Goal: Use online tool/utility: Utilize a website feature to perform a specific function

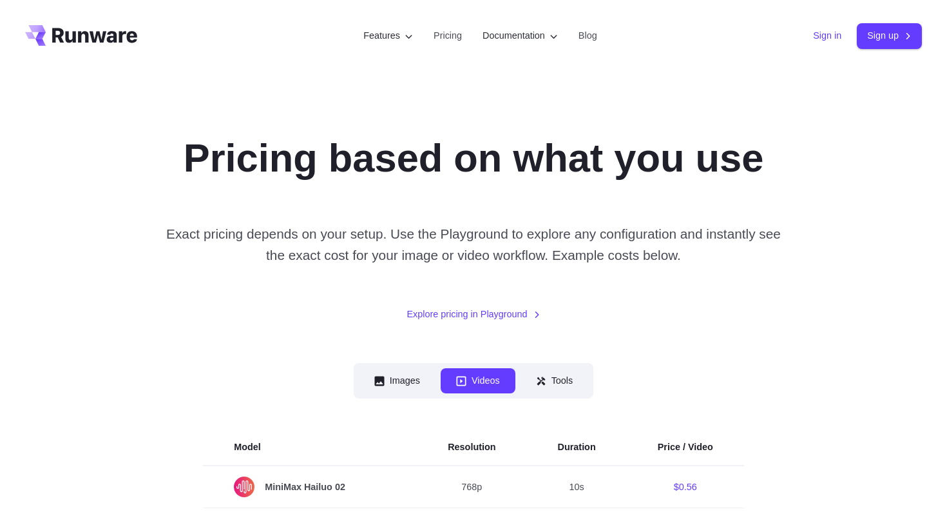
click at [818, 41] on link "Sign in" at bounding box center [827, 35] width 28 height 15
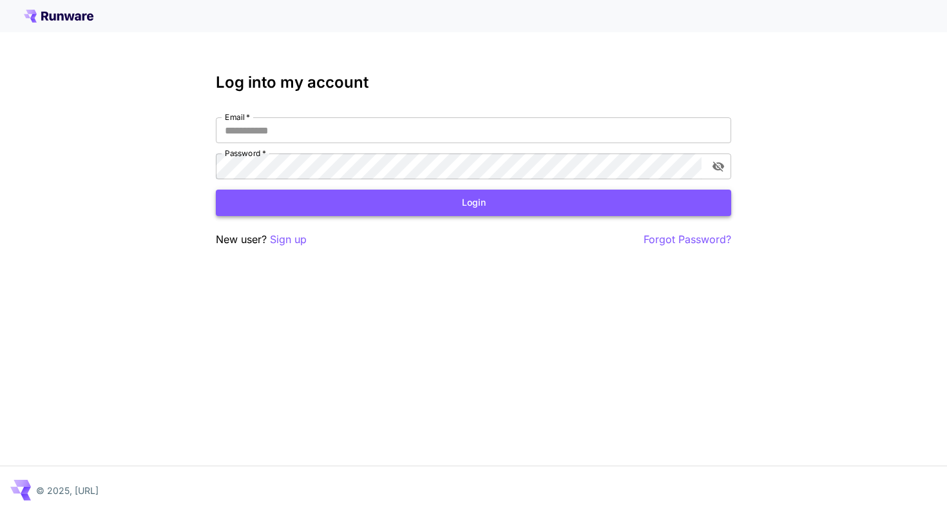
type input "**********"
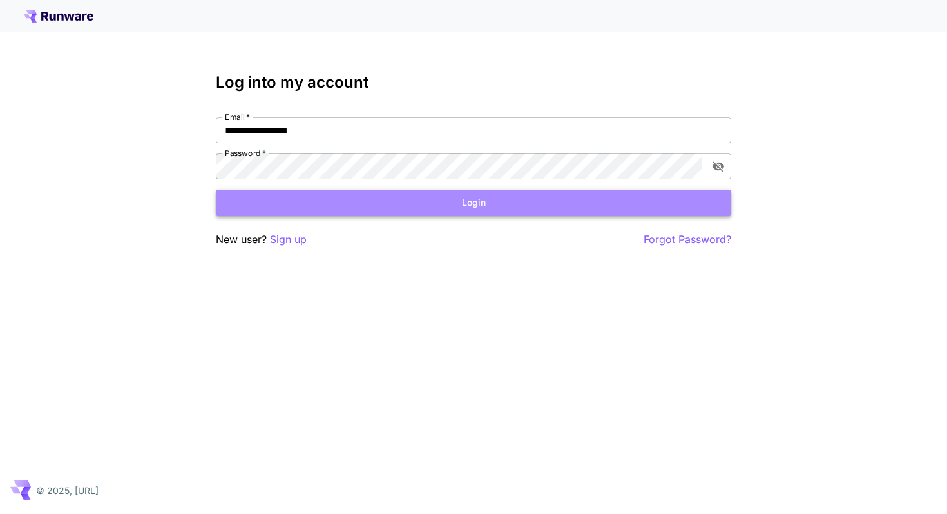
click at [482, 200] on button "Login" at bounding box center [473, 202] width 515 height 26
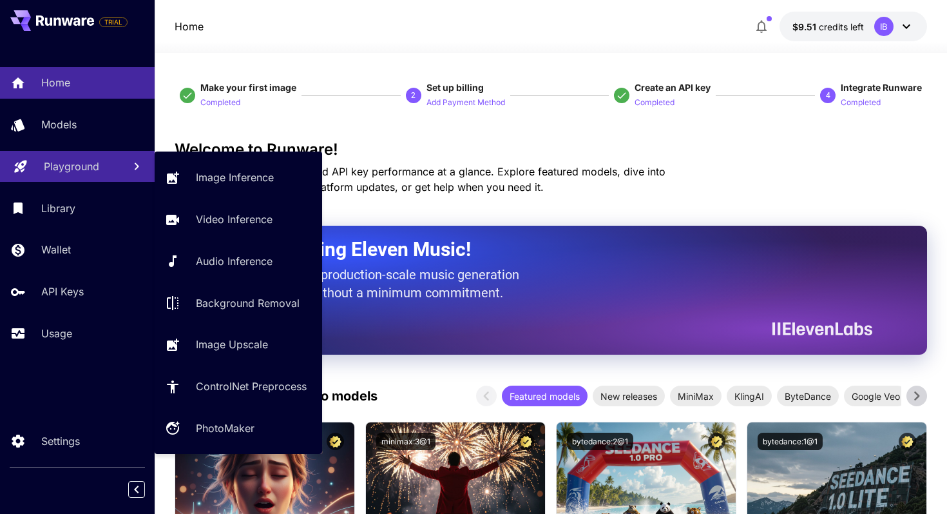
click at [73, 166] on p "Playground" at bounding box center [71, 166] width 55 height 15
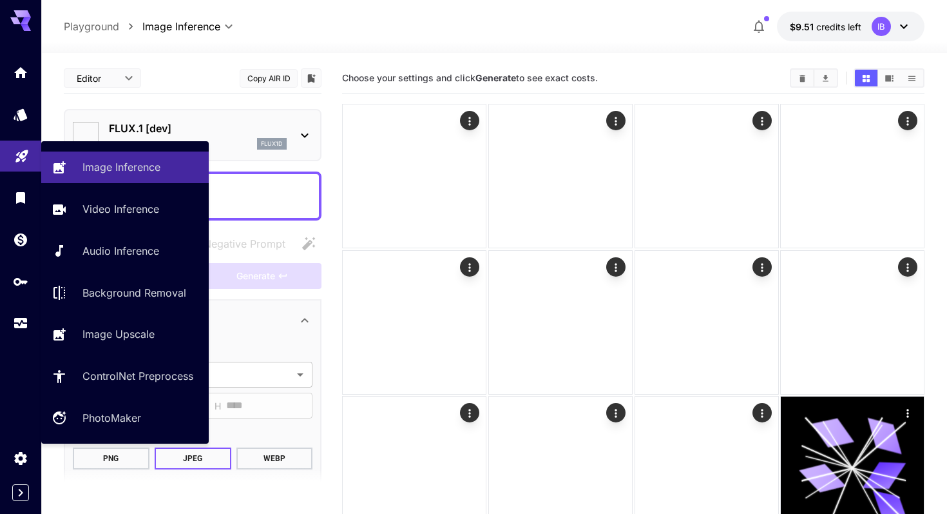
type input "**********"
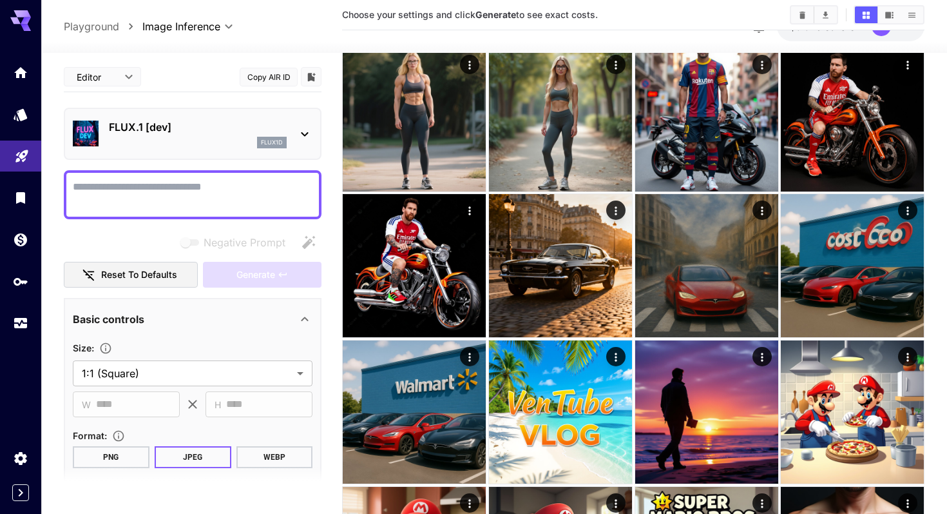
scroll to position [788, 0]
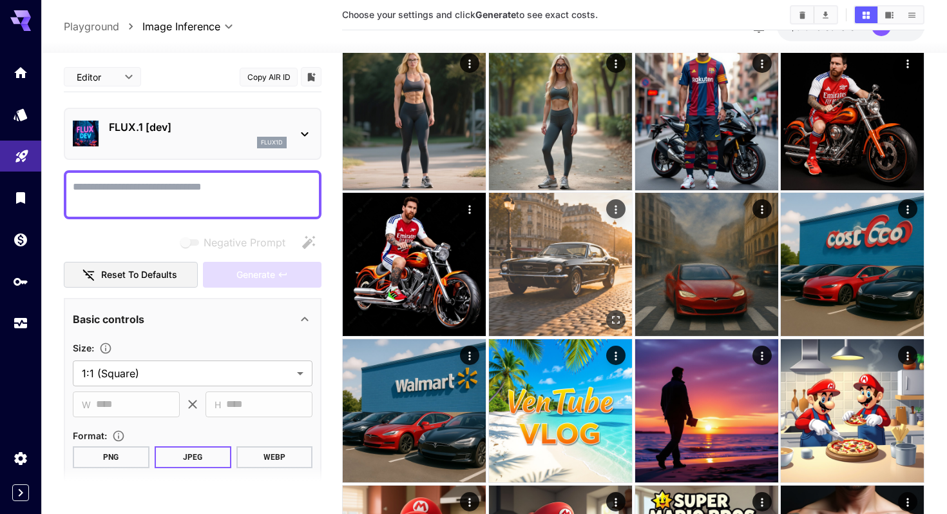
click at [548, 281] on img at bounding box center [560, 264] width 143 height 143
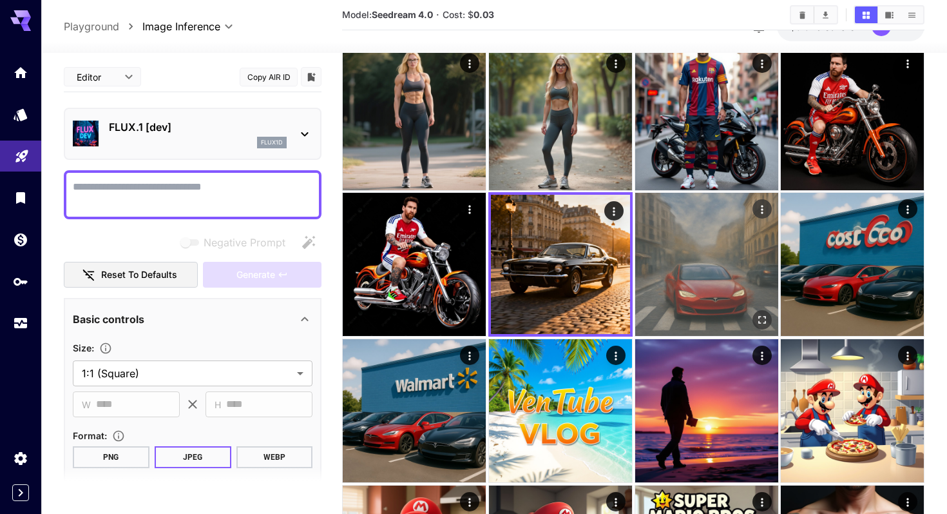
click at [746, 242] on img at bounding box center [706, 264] width 143 height 143
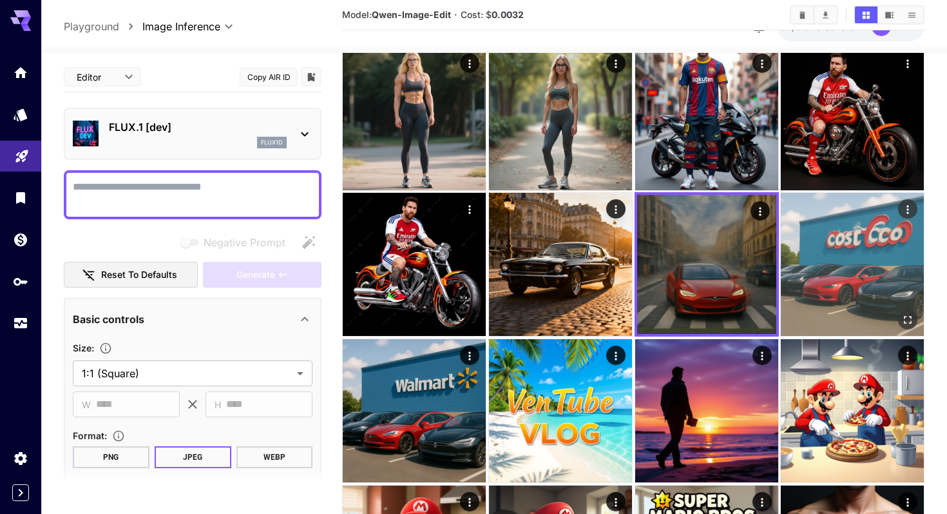
click at [870, 253] on img at bounding box center [852, 264] width 143 height 143
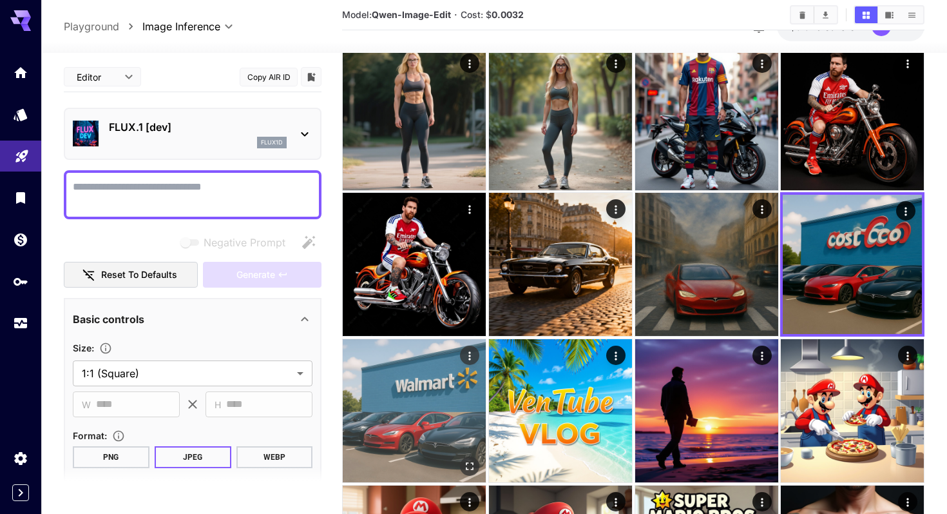
click at [443, 405] on img at bounding box center [414, 410] width 143 height 143
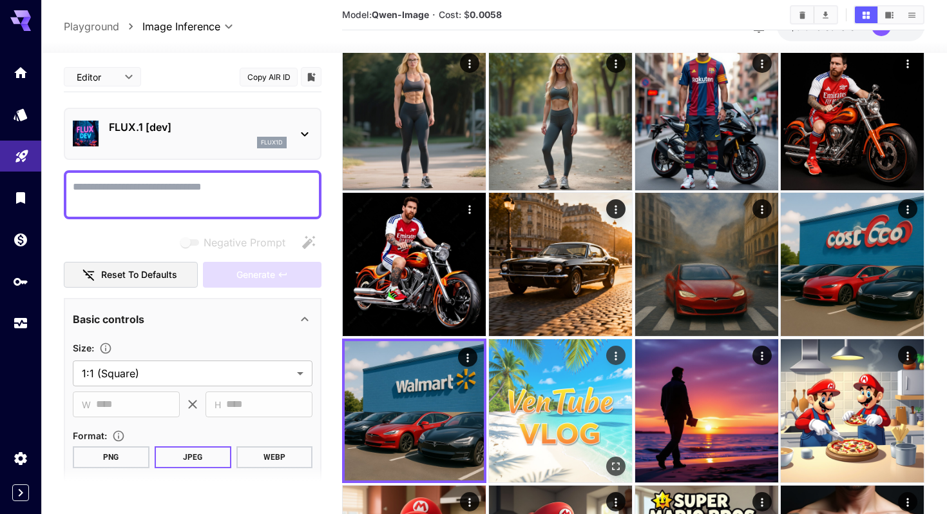
click at [521, 403] on img at bounding box center [560, 410] width 143 height 143
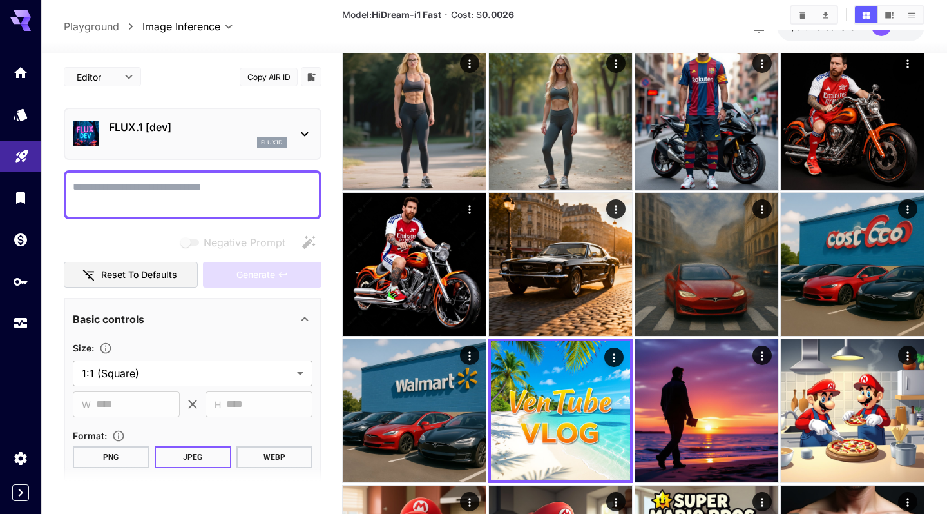
click at [300, 131] on icon at bounding box center [304, 133] width 15 height 15
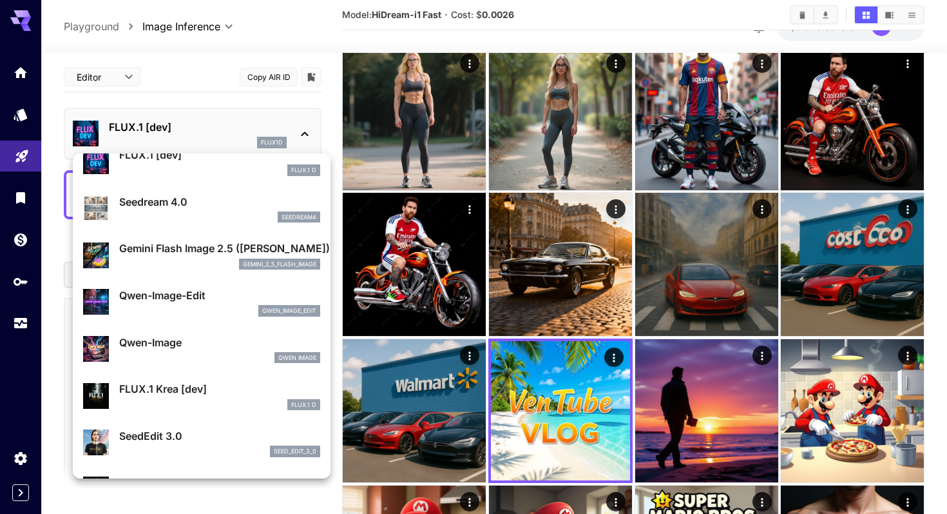
scroll to position [66, 0]
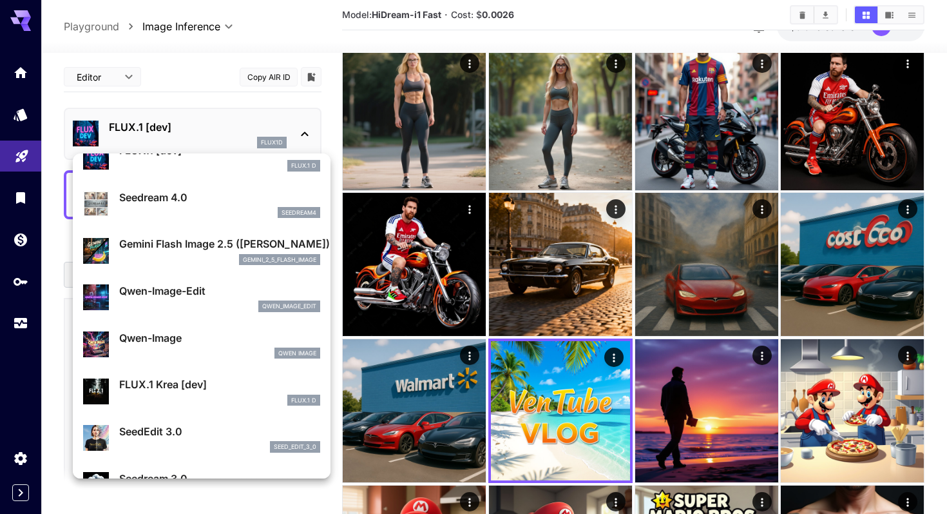
click at [182, 254] on div "gemini_2_5_flash_image" at bounding box center [219, 260] width 201 height 12
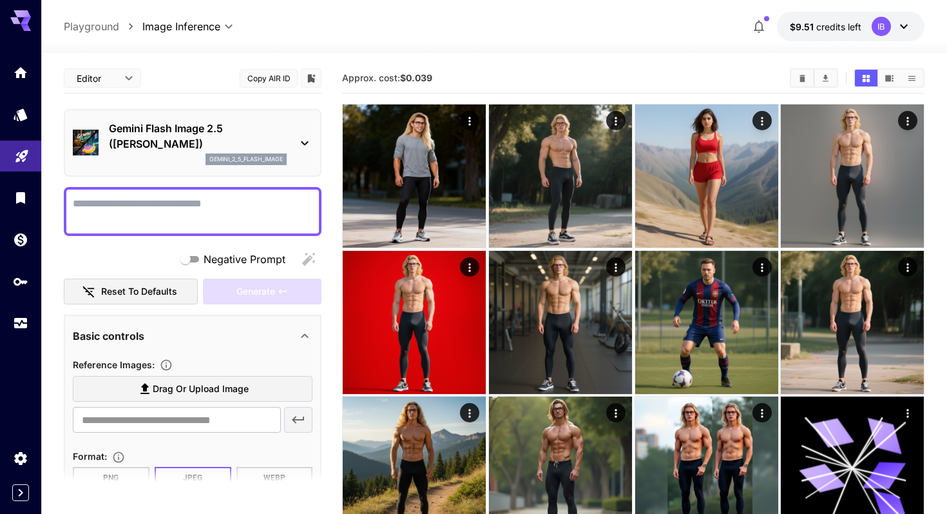
click at [261, 126] on p "Gemini Flash Image 2.5 ([PERSON_NAME])" at bounding box center [198, 135] width 178 height 31
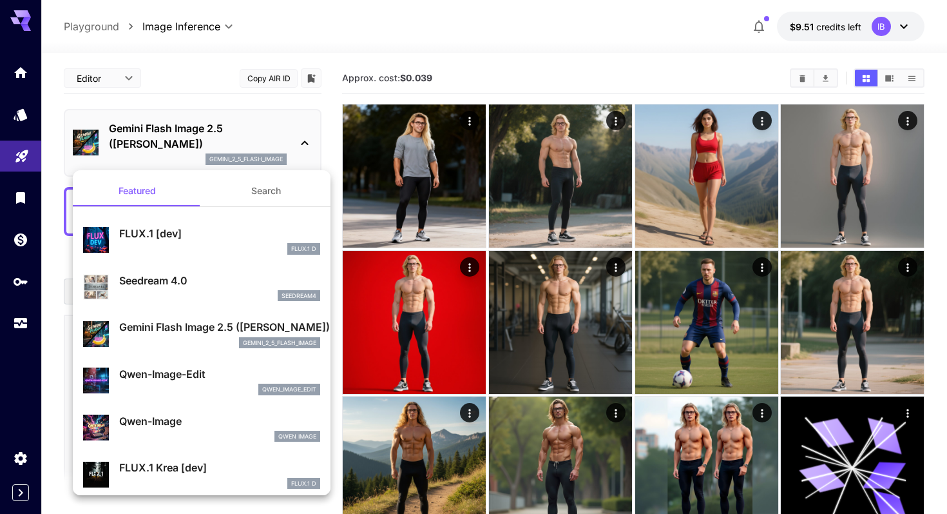
click at [177, 274] on p "Seedream 4.0" at bounding box center [219, 280] width 201 height 15
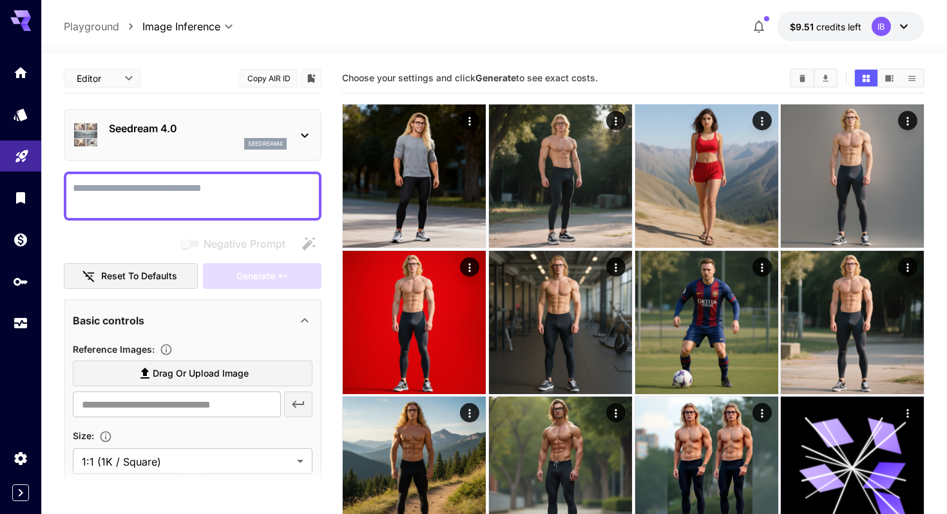
click at [305, 126] on div "Seedream 4.0 seedream4" at bounding box center [193, 134] width 240 height 39
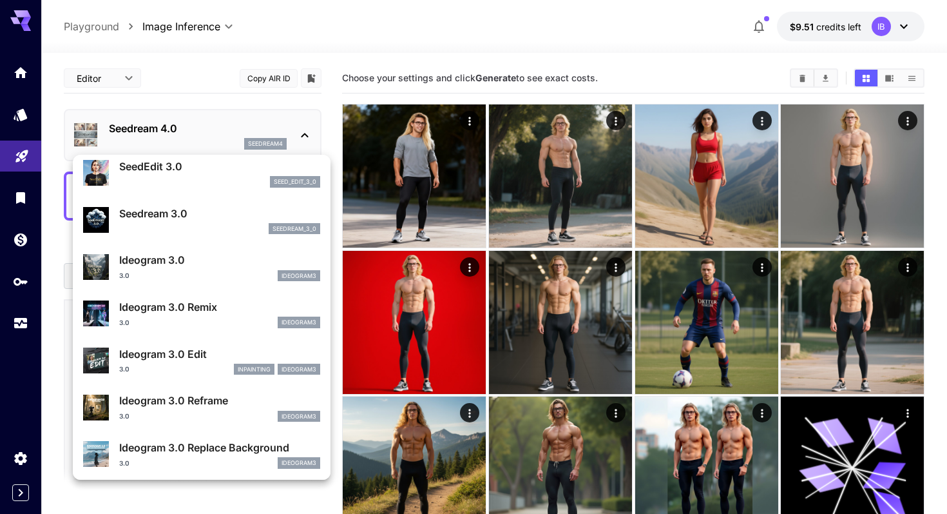
scroll to position [331, 0]
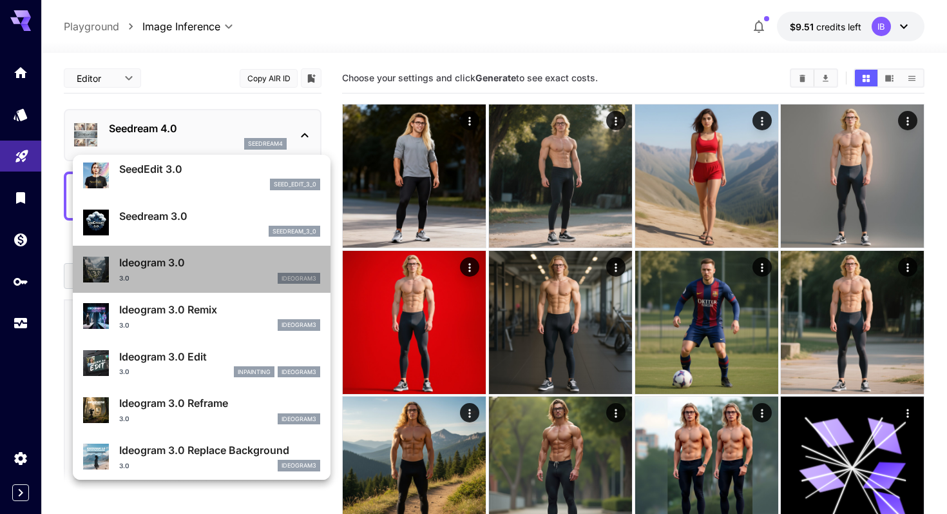
click at [222, 279] on div "3.0 ideogram3" at bounding box center [219, 279] width 201 height 12
type input "**********"
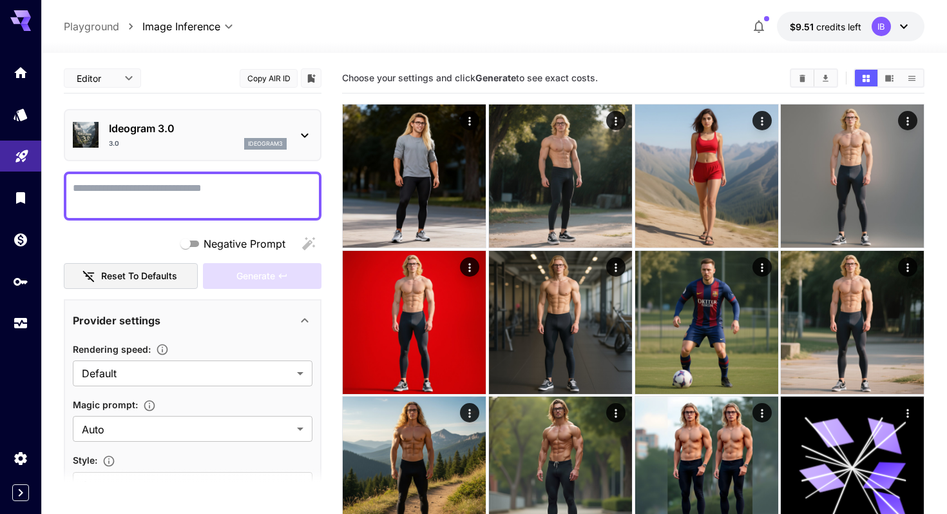
click at [300, 124] on div "Ideogram 3.0 3.0 ideogram3" at bounding box center [193, 134] width 240 height 39
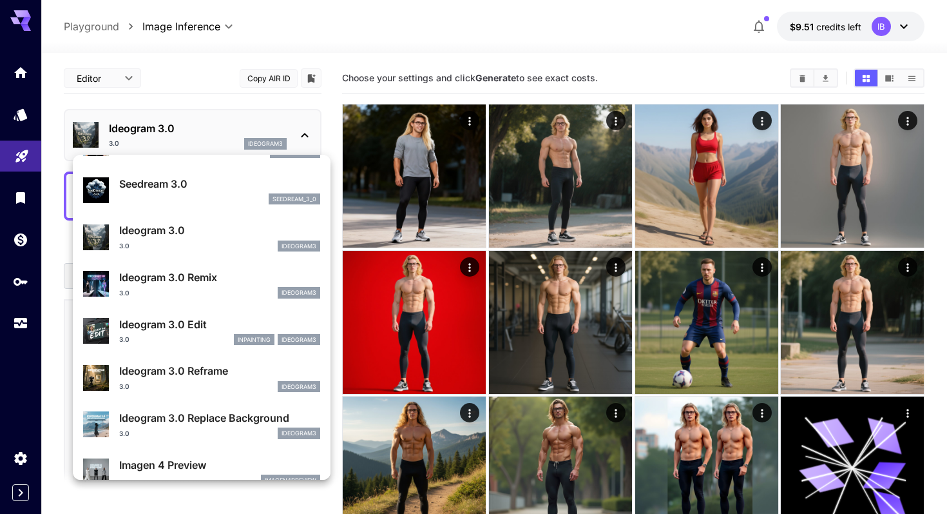
scroll to position [364, 0]
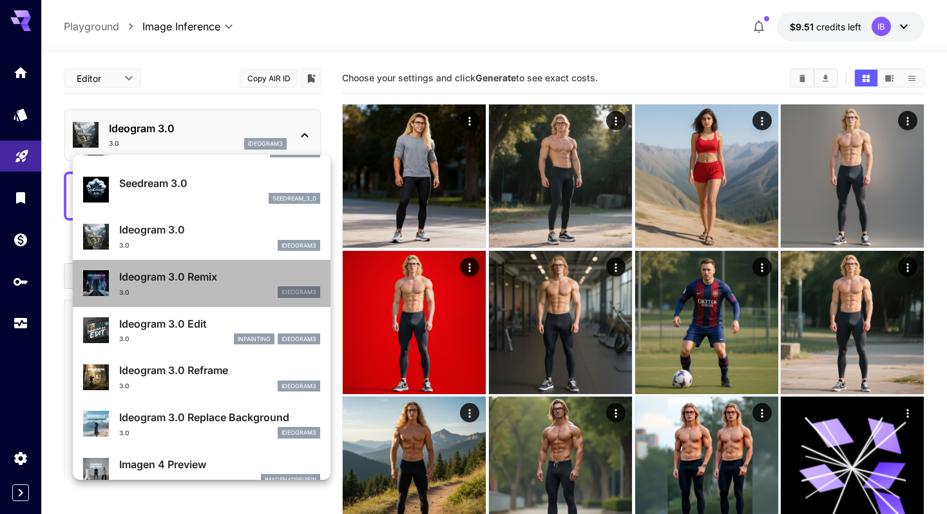
click at [211, 280] on p "Ideogram 3.0 Remix" at bounding box center [219, 276] width 201 height 15
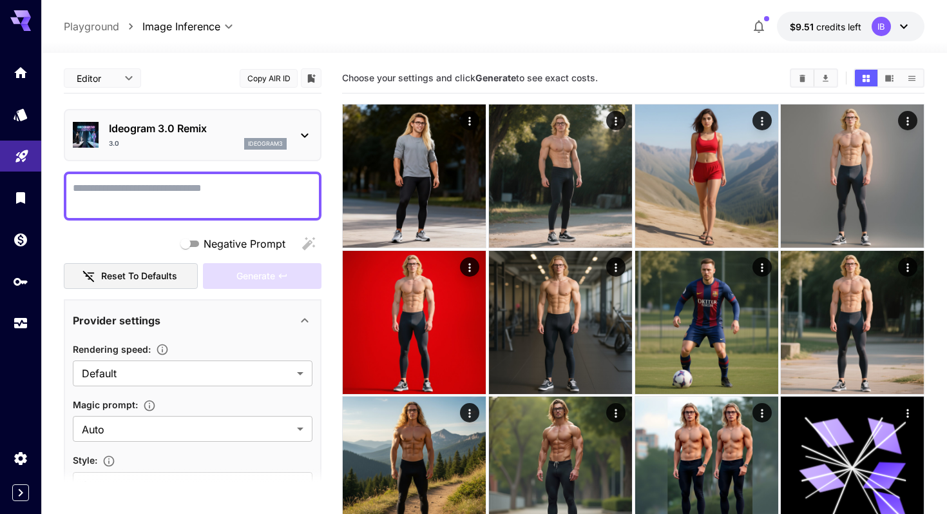
click at [300, 123] on div "Ideogram 3.0 Remix 3.0 ideogram3" at bounding box center [193, 134] width 240 height 39
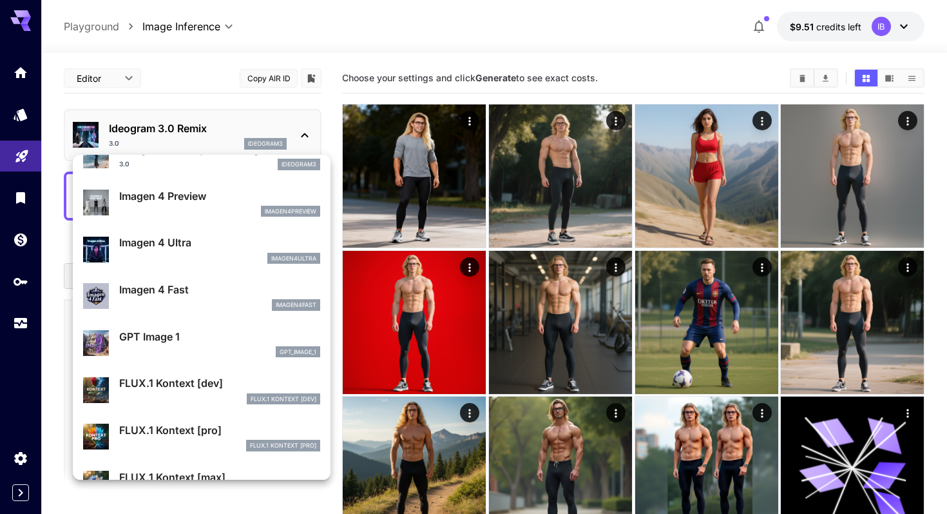
scroll to position [638, 0]
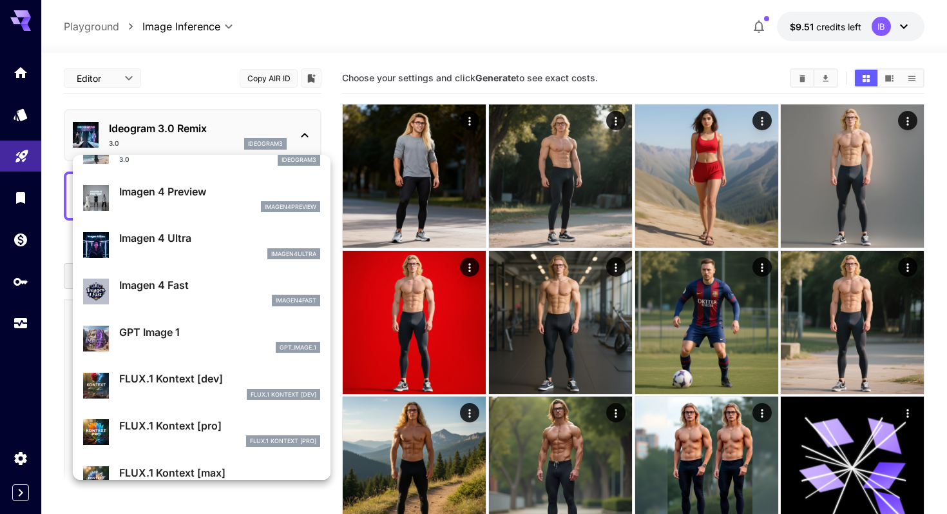
click at [214, 332] on p "GPT Image 1" at bounding box center [219, 331] width 201 height 15
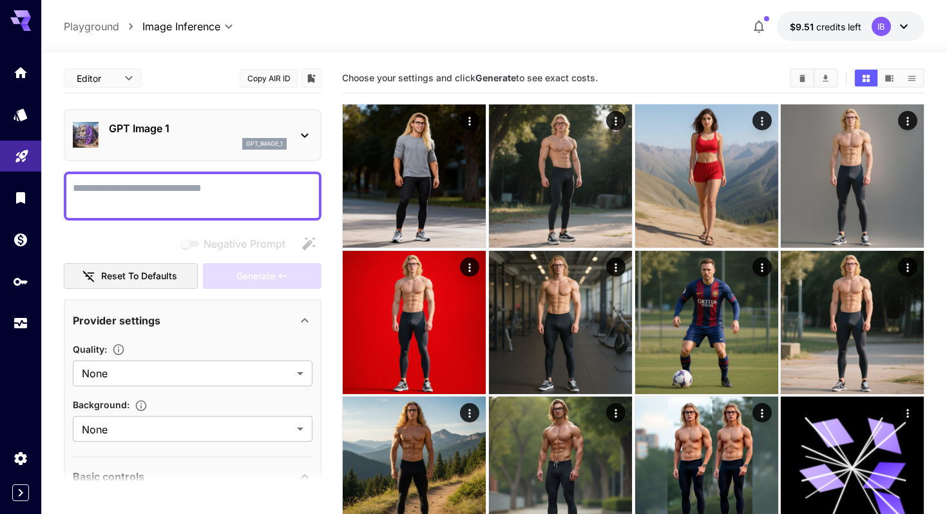
click at [199, 201] on textarea "Negative Prompt" at bounding box center [193, 195] width 240 height 31
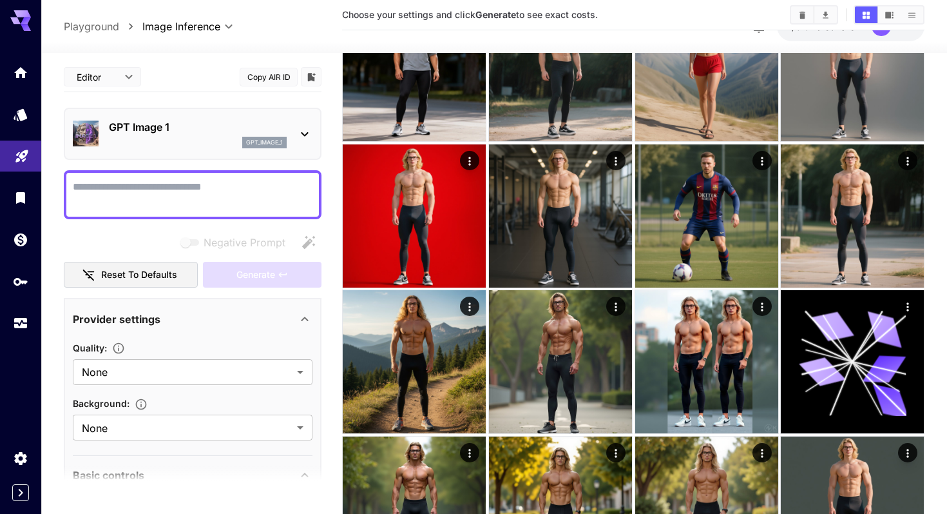
scroll to position [109, 0]
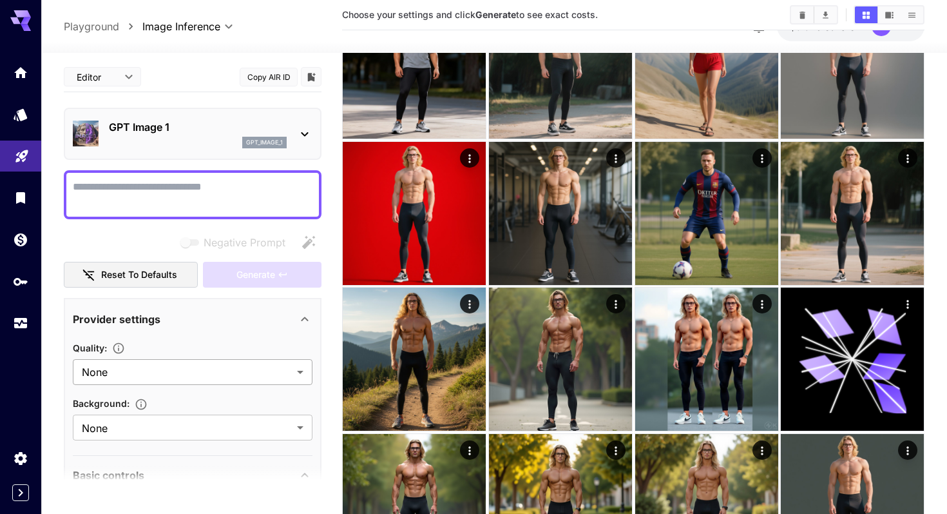
click at [271, 370] on div at bounding box center [473, 257] width 947 height 514
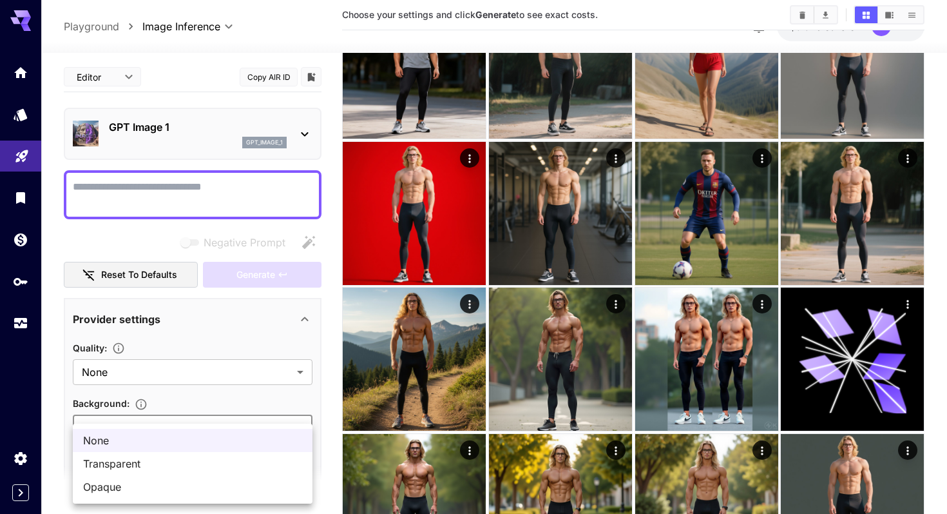
click at [256, 422] on div at bounding box center [473, 257] width 947 height 514
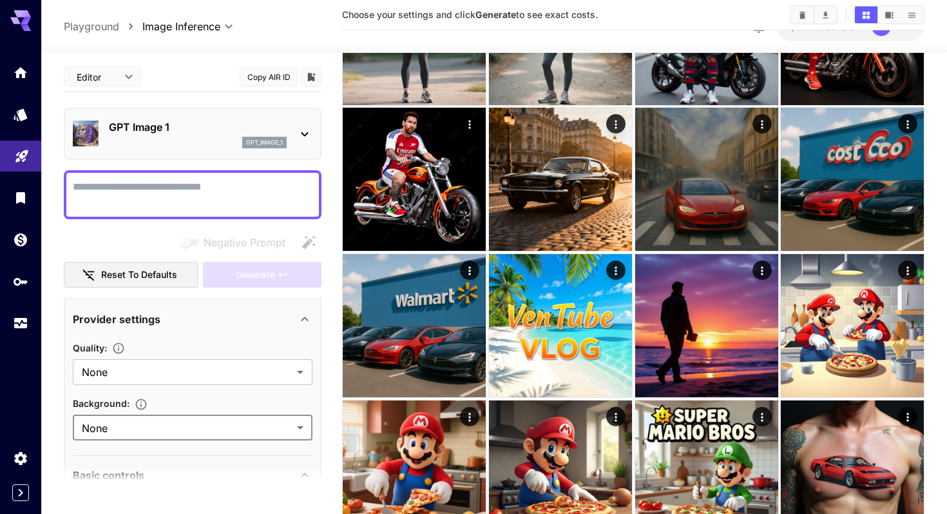
scroll to position [871, 0]
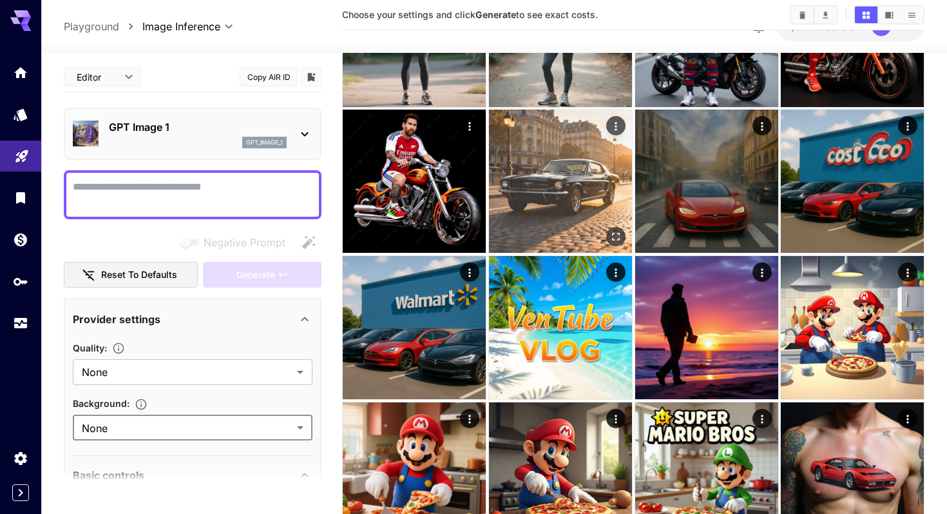
click at [552, 176] on img at bounding box center [560, 181] width 143 height 143
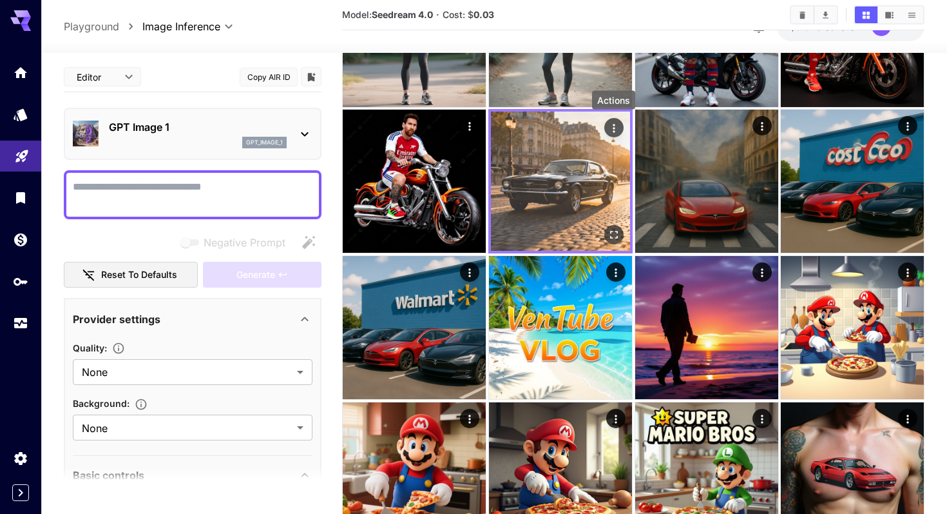
click at [613, 135] on icon "Actions" at bounding box center [613, 128] width 13 height 13
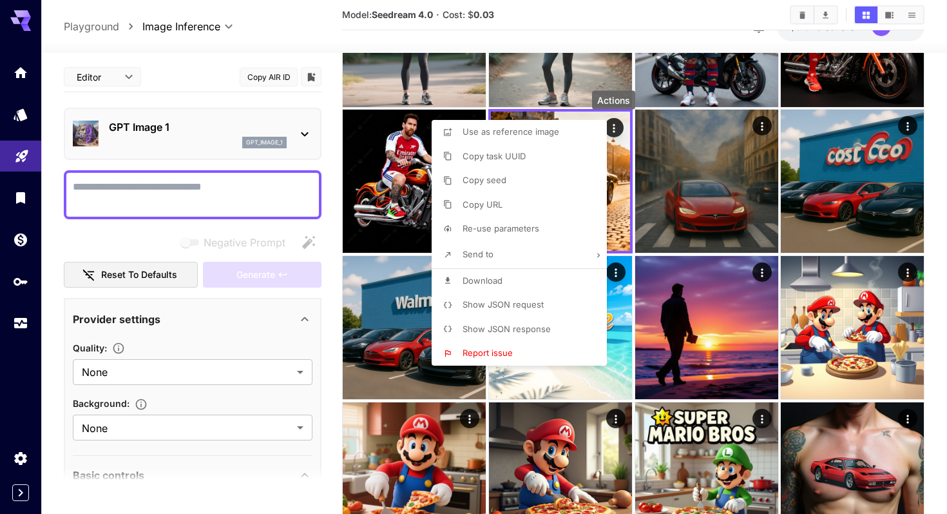
click at [490, 312] on li "Show JSON request" at bounding box center [523, 305] width 183 height 24
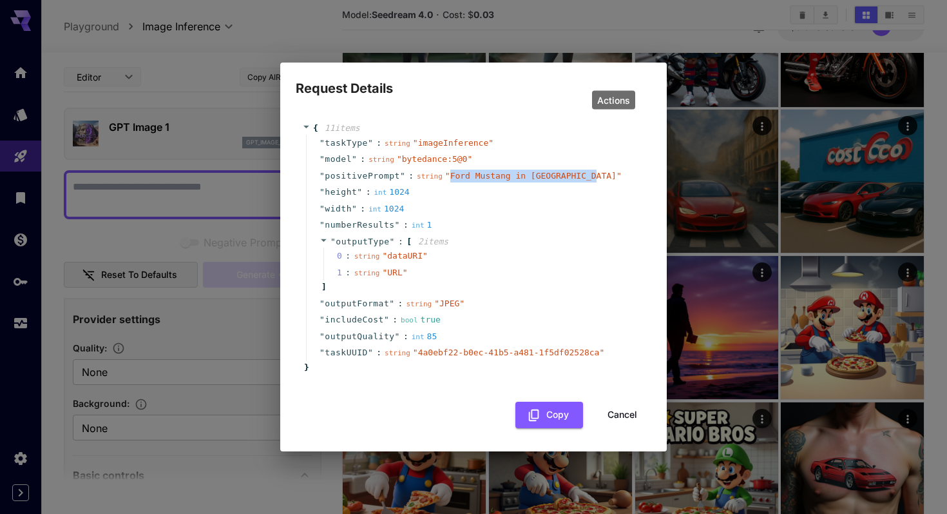
drag, startPoint x: 488, startPoint y: 175, endPoint x: 595, endPoint y: 178, distance: 107.0
click at [595, 177] on span "" Ford Mustang in [GEOGRAPHIC_DATA] "" at bounding box center [533, 176] width 177 height 10
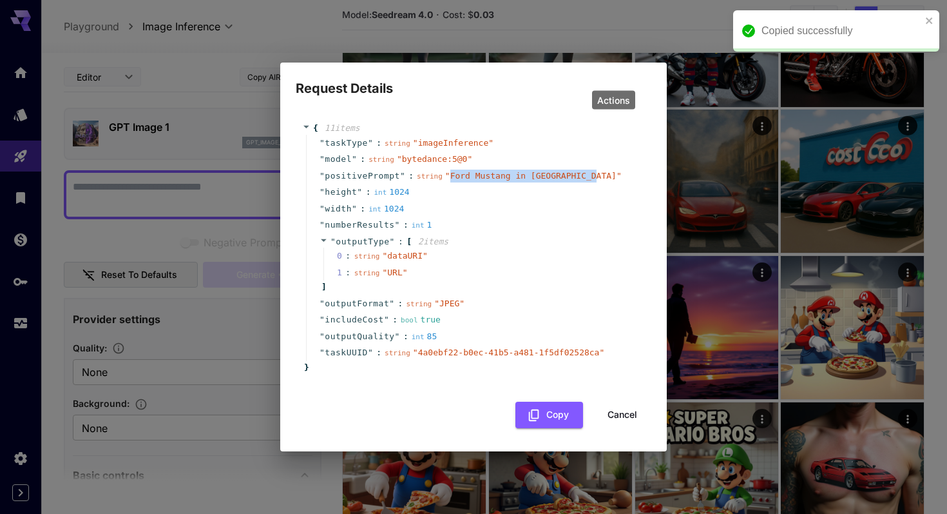
copy span "Ford Mustang in [GEOGRAPHIC_DATA]"
click at [626, 415] on button "Cancel" at bounding box center [622, 414] width 58 height 26
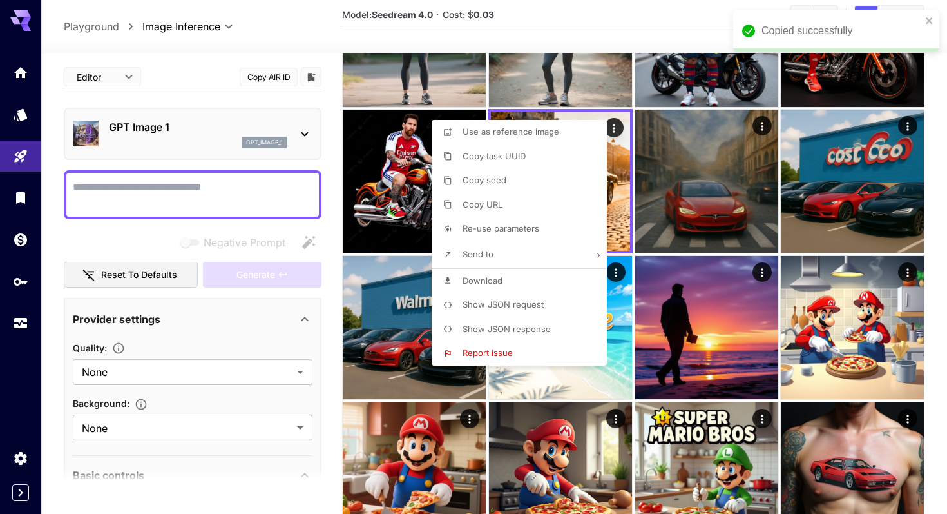
click at [220, 193] on div at bounding box center [473, 257] width 947 height 514
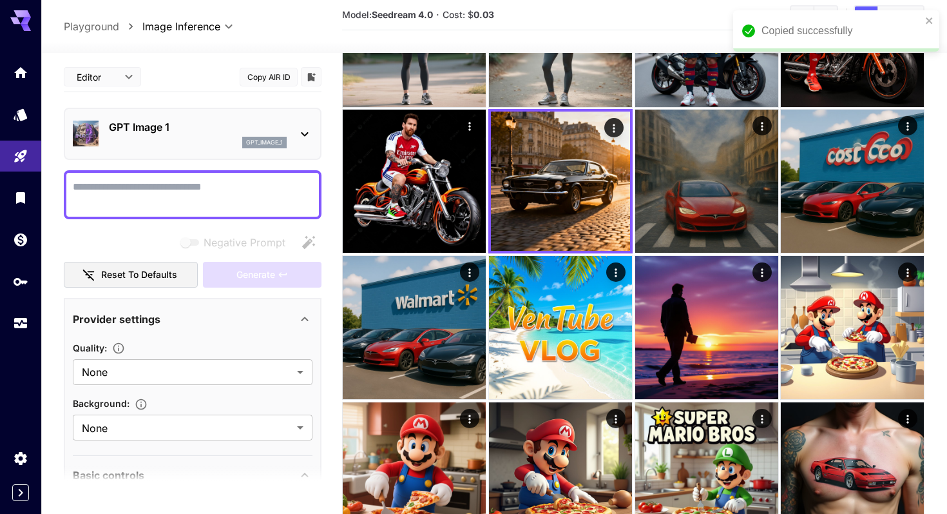
click at [220, 193] on textarea "Negative Prompt" at bounding box center [193, 194] width 240 height 31
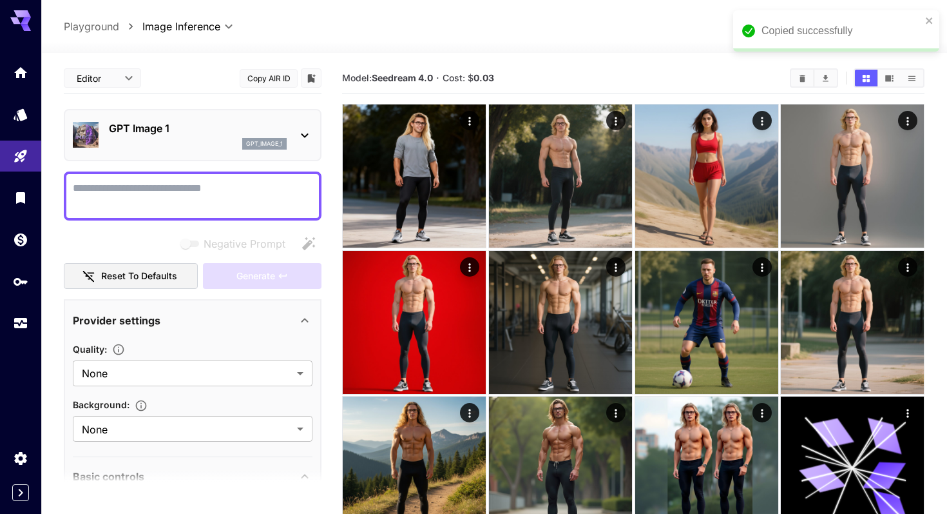
paste textarea "**********"
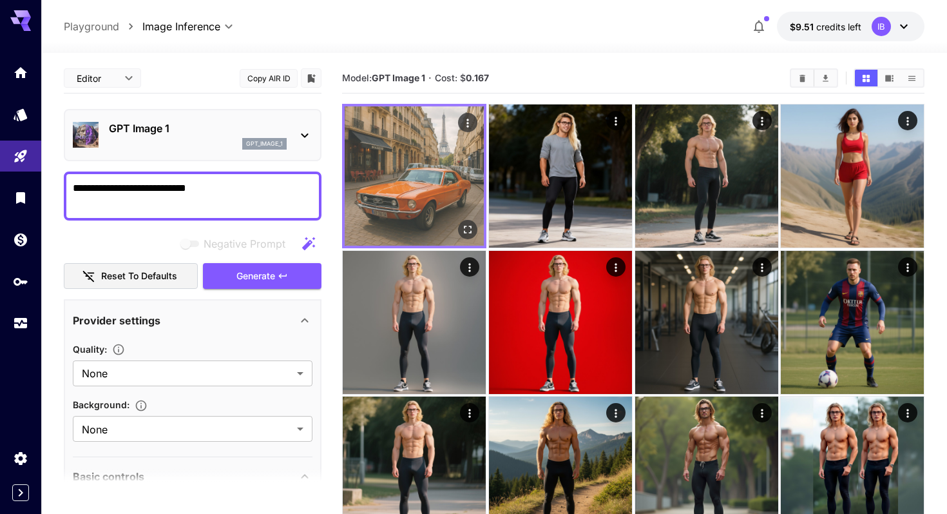
type textarea "**********"
click at [467, 224] on icon "Open in fullscreen" at bounding box center [467, 229] width 13 height 13
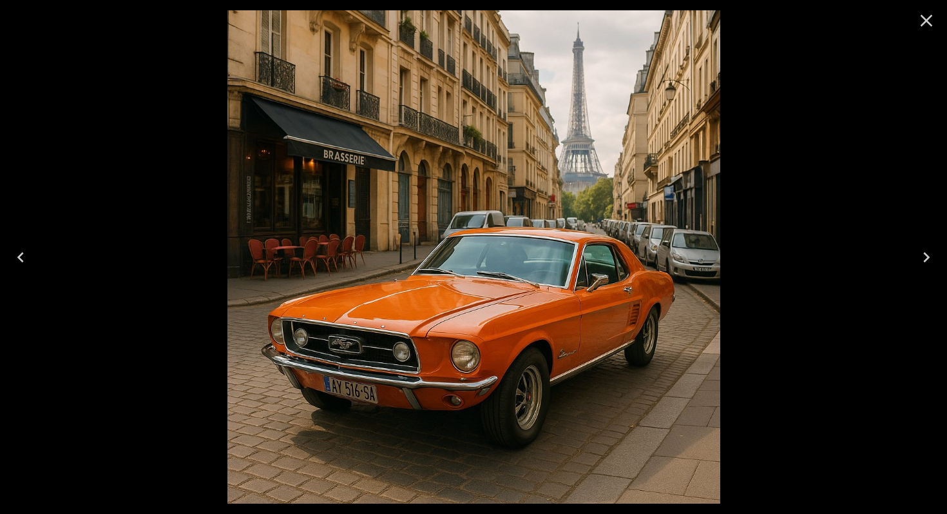
click at [921, 14] on icon "Close" at bounding box center [926, 20] width 21 height 21
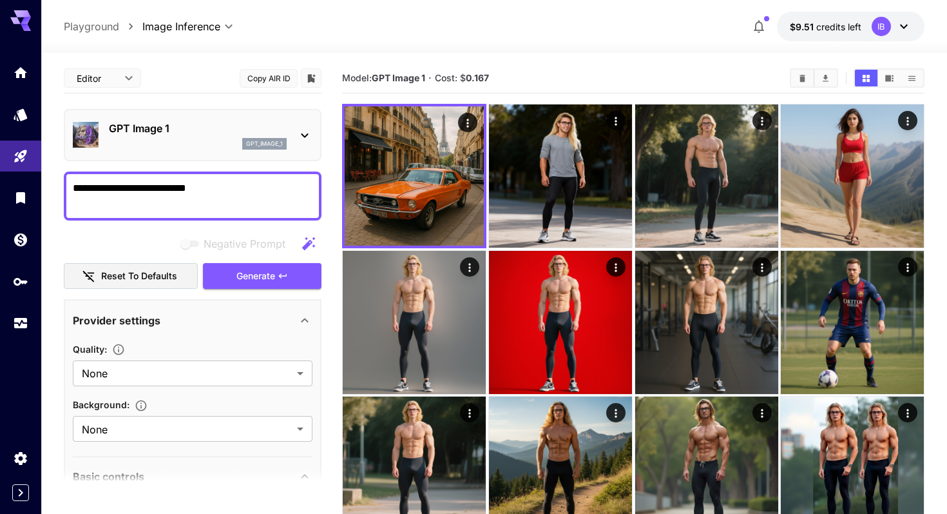
click at [267, 144] on p "gpt_image_1" at bounding box center [264, 143] width 37 height 9
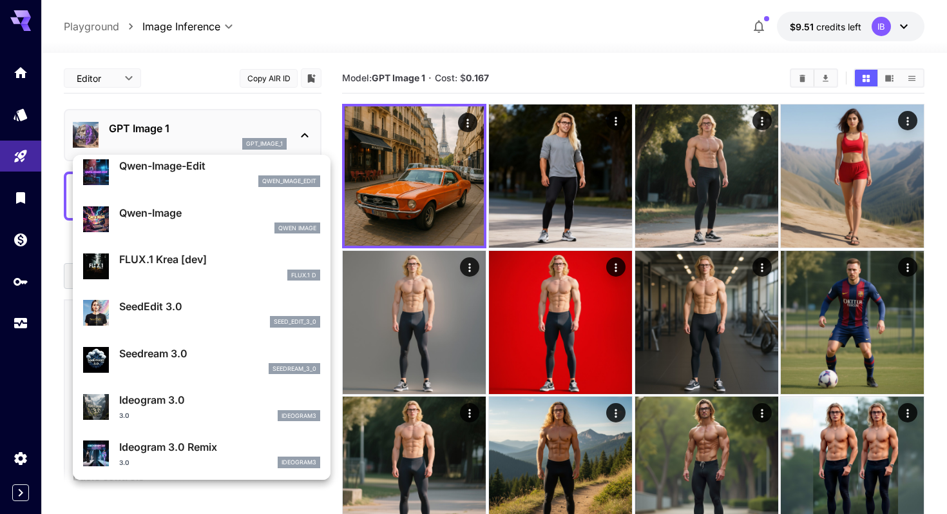
scroll to position [194, 0]
click at [213, 320] on div "seed_edit_3_0" at bounding box center [219, 321] width 201 height 12
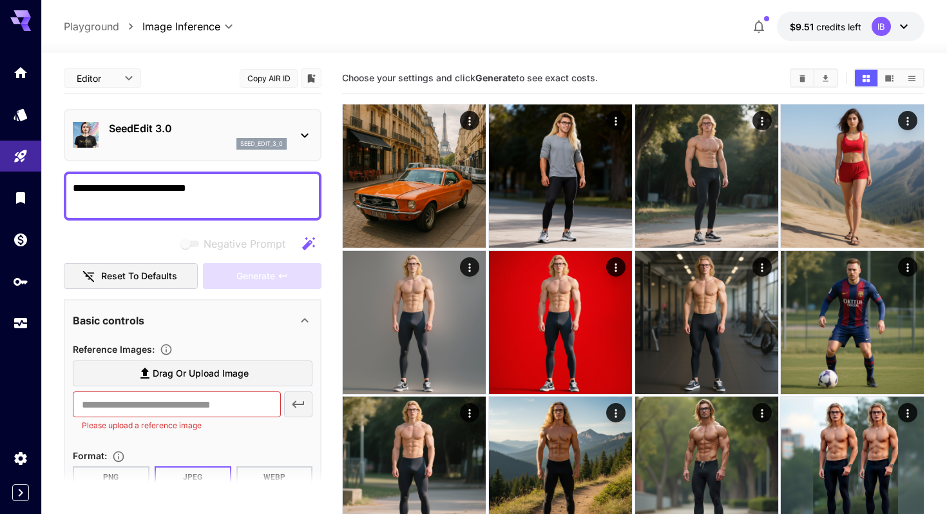
click at [302, 134] on icon at bounding box center [305, 135] width 7 height 5
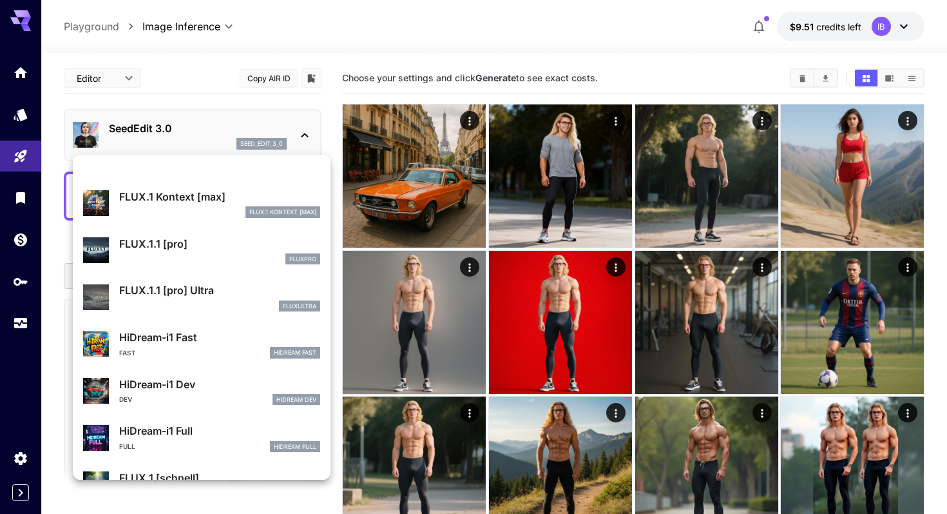
scroll to position [1043, 0]
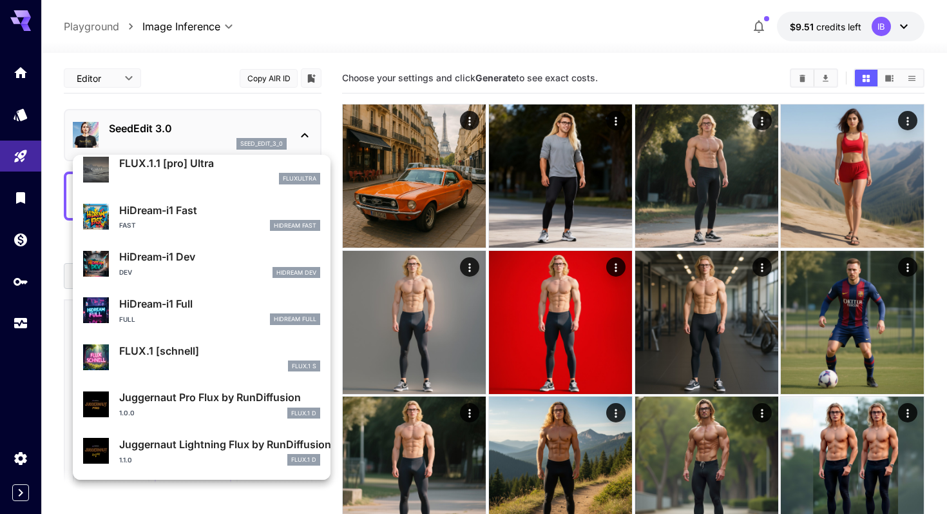
click at [190, 227] on div "Fast HiDream Fast" at bounding box center [219, 226] width 201 height 12
type input "*"
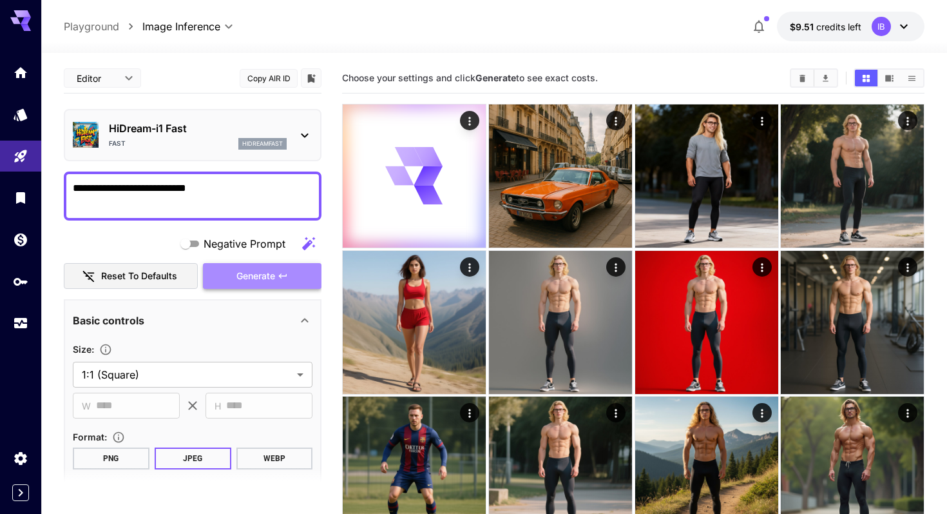
click at [254, 278] on span "Generate" at bounding box center [255, 276] width 39 height 16
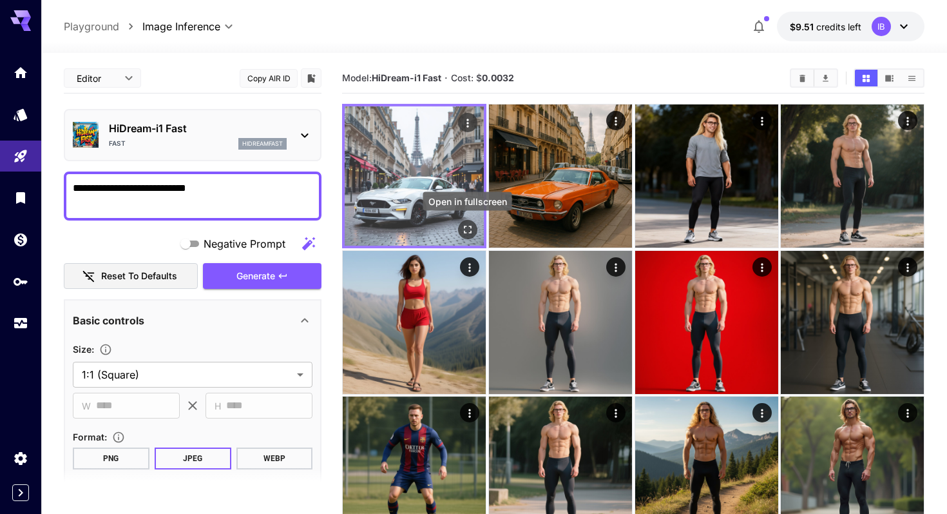
click at [462, 223] on icon "Open in fullscreen" at bounding box center [467, 229] width 13 height 13
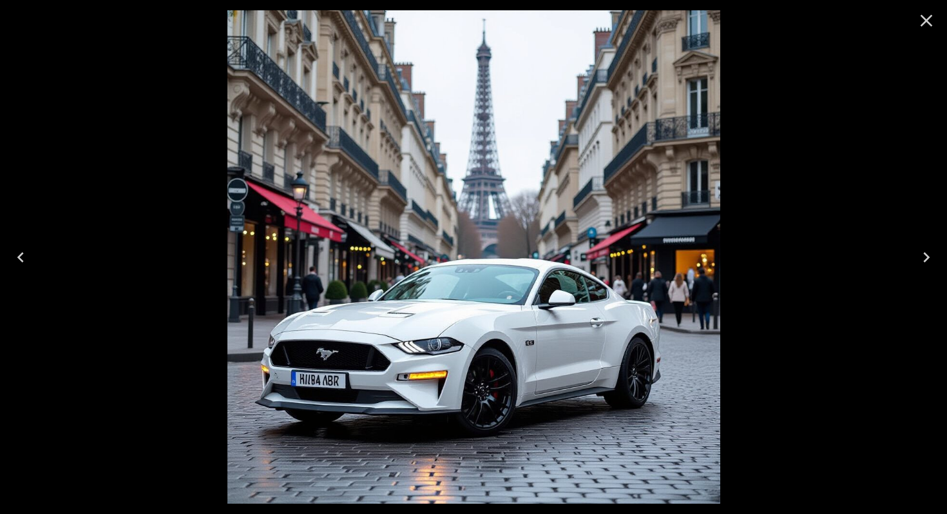
click at [925, 19] on icon "Close" at bounding box center [927, 21] width 12 height 12
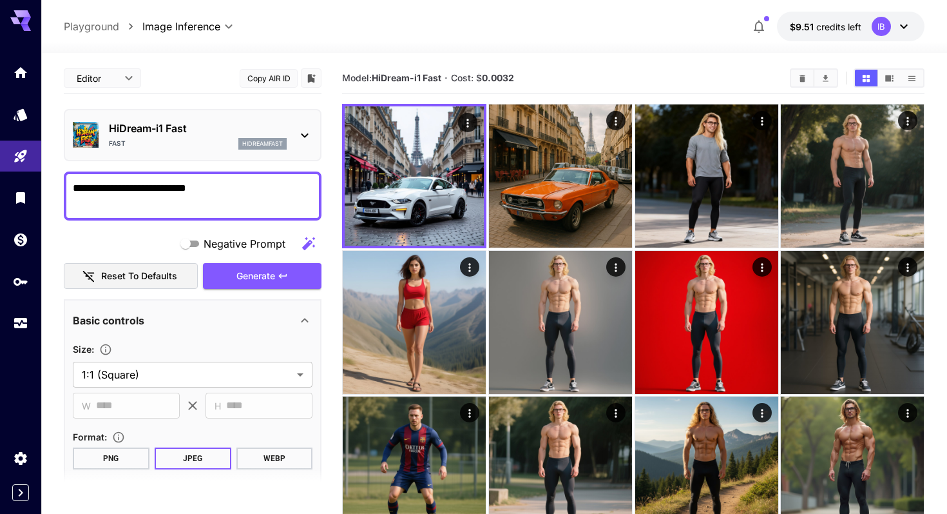
click at [303, 139] on icon at bounding box center [304, 135] width 15 height 15
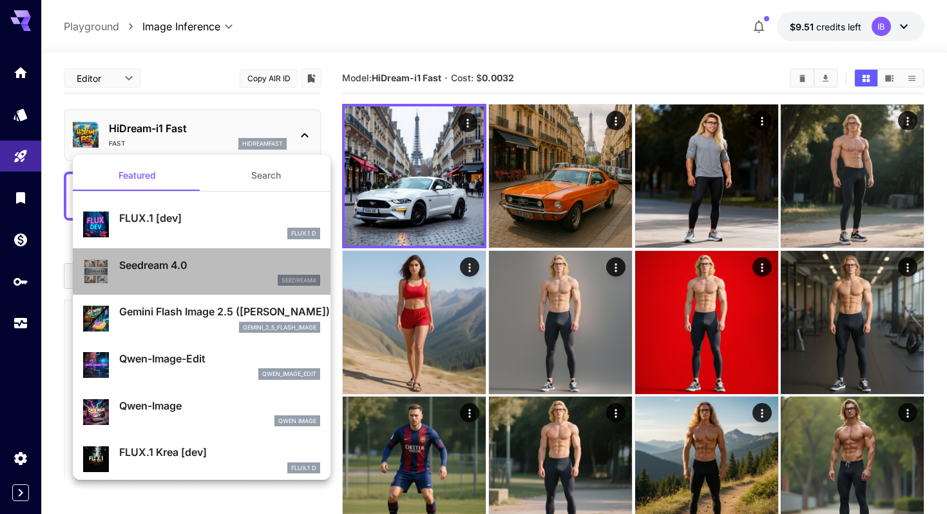
click at [228, 262] on p "Seedream 4.0" at bounding box center [219, 264] width 201 height 15
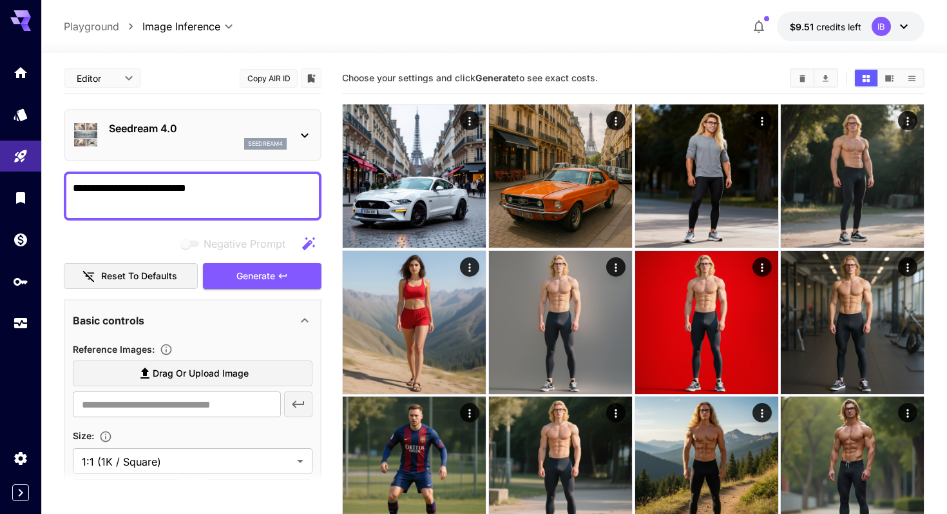
click at [301, 131] on icon at bounding box center [304, 135] width 15 height 15
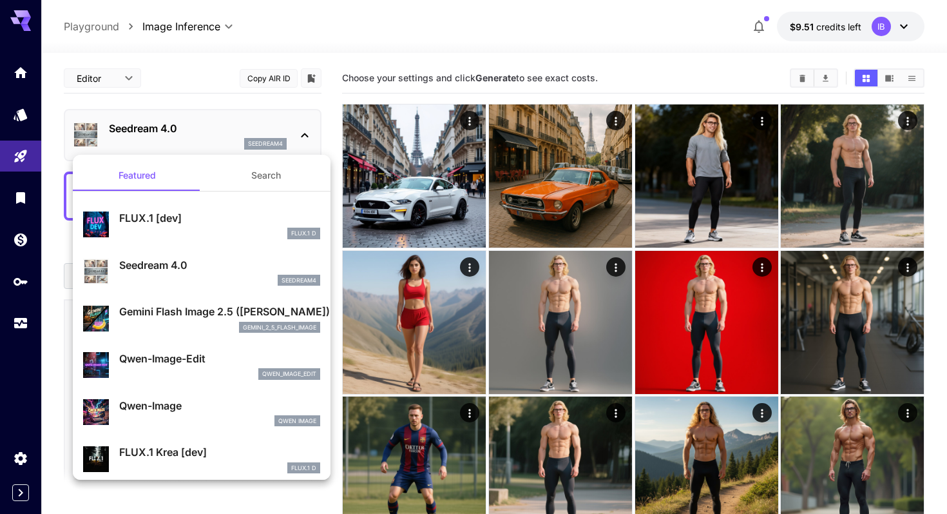
click at [240, 236] on div "FLUX.1 D" at bounding box center [219, 233] width 201 height 12
type input "**********"
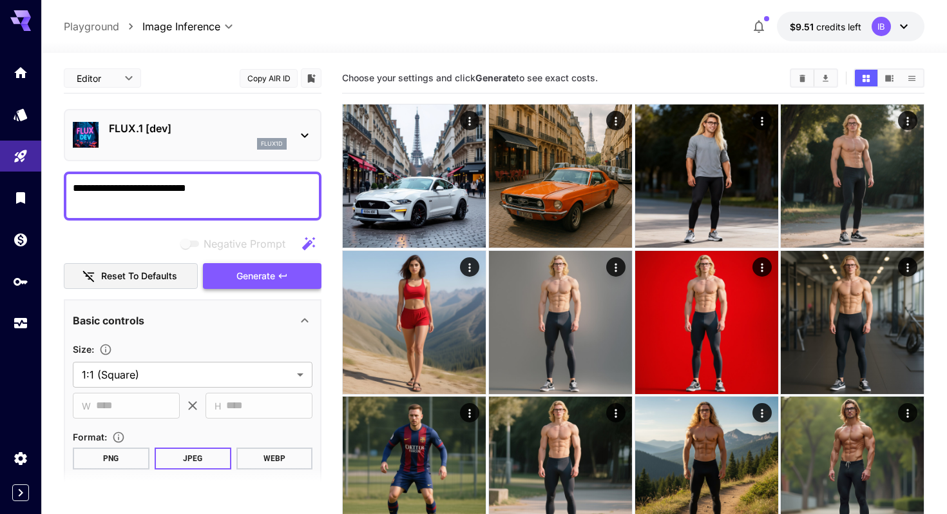
click at [269, 278] on span "Generate" at bounding box center [255, 276] width 39 height 16
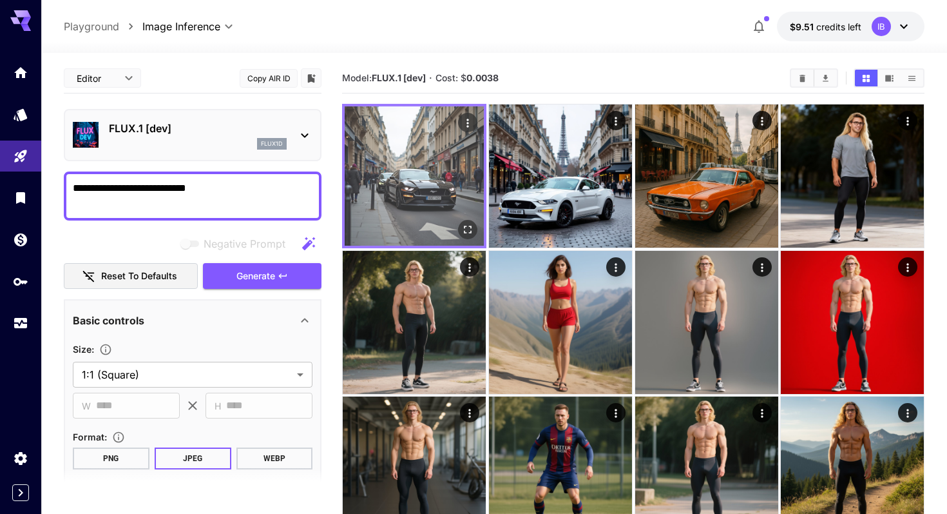
click at [406, 193] on img at bounding box center [414, 175] width 139 height 139
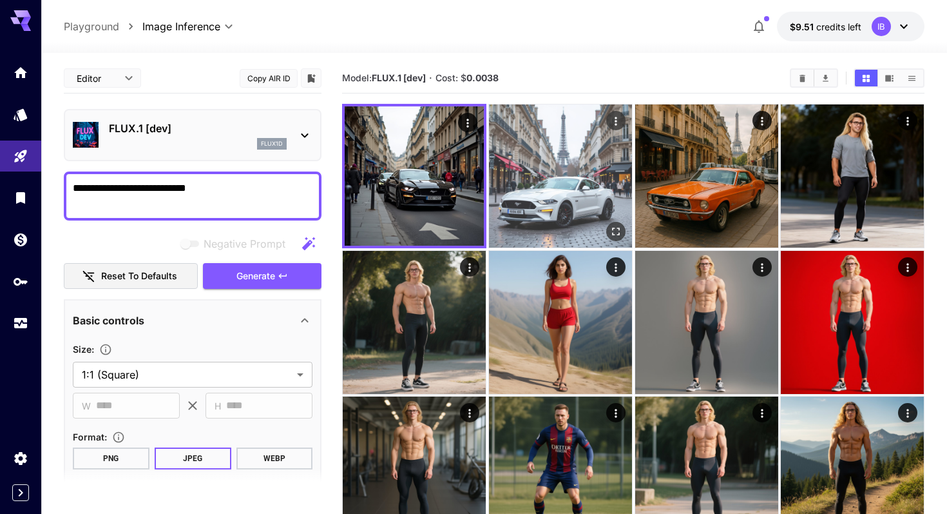
click at [532, 183] on img at bounding box center [560, 175] width 143 height 143
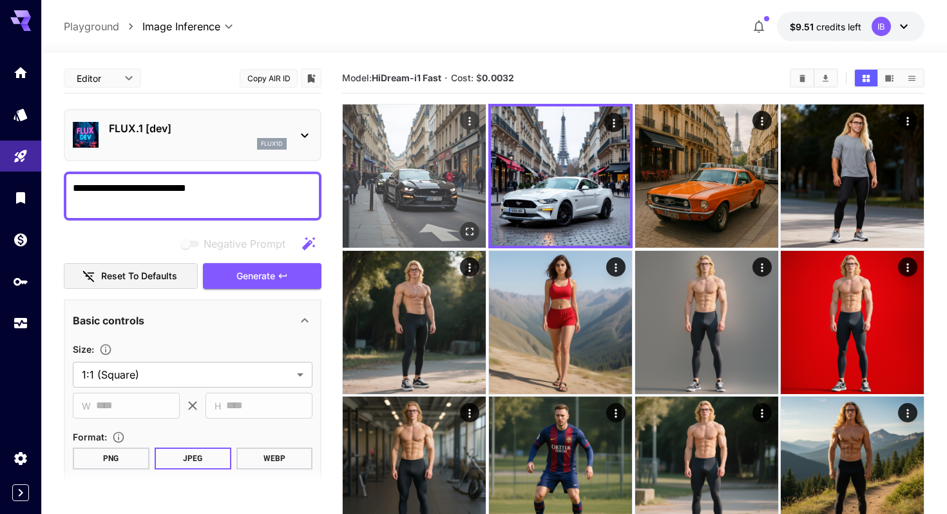
click at [423, 188] on img at bounding box center [414, 175] width 143 height 143
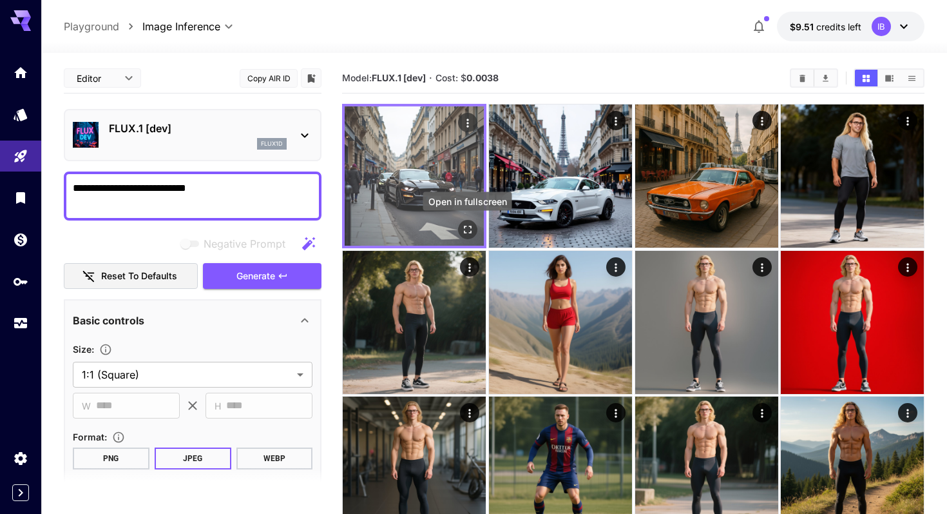
click at [466, 227] on icon "Open in fullscreen" at bounding box center [467, 229] width 13 height 13
